Goal: Navigation & Orientation: Find specific page/section

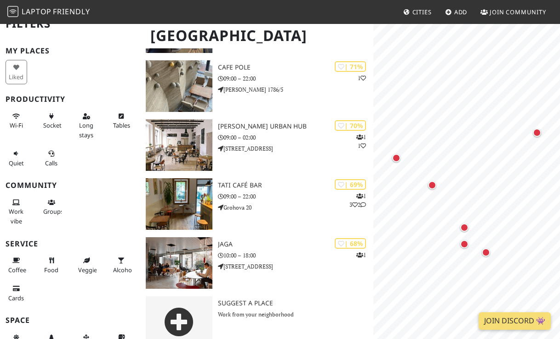
scroll to position [193, 0]
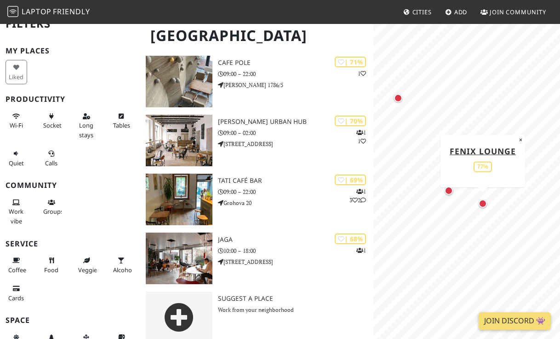
click at [485, 204] on div "Map marker" at bounding box center [483, 203] width 8 height 8
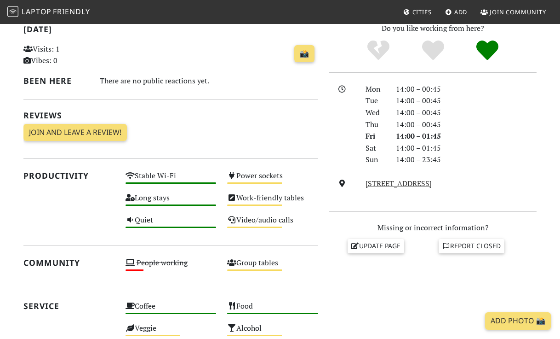
scroll to position [224, 0]
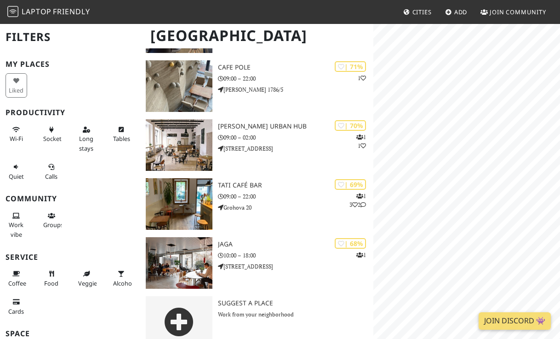
scroll to position [193, 0]
